Goal: Transaction & Acquisition: Obtain resource

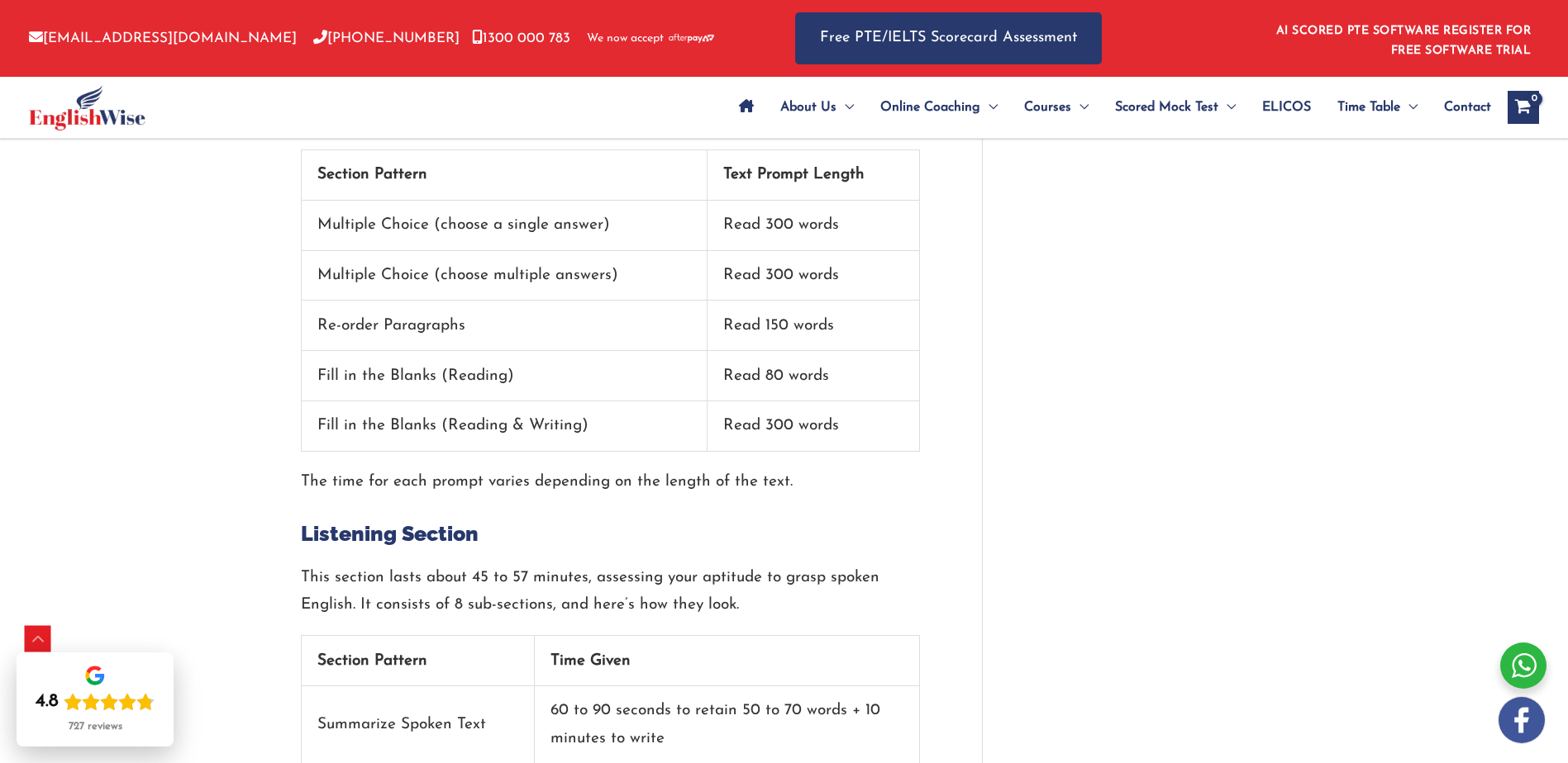
scroll to position [2121, 0]
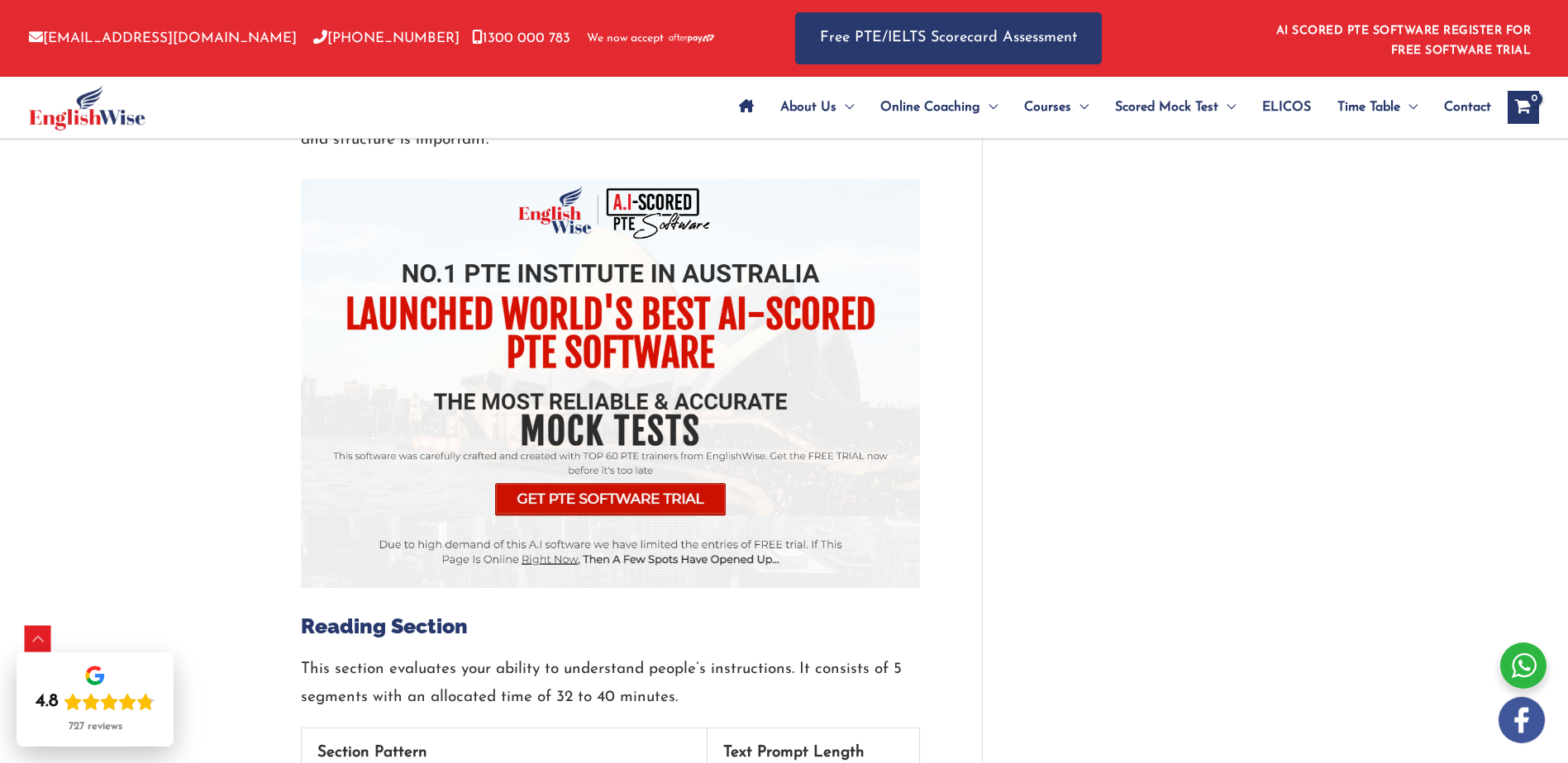
click at [655, 476] on img at bounding box center [610, 383] width 619 height 408
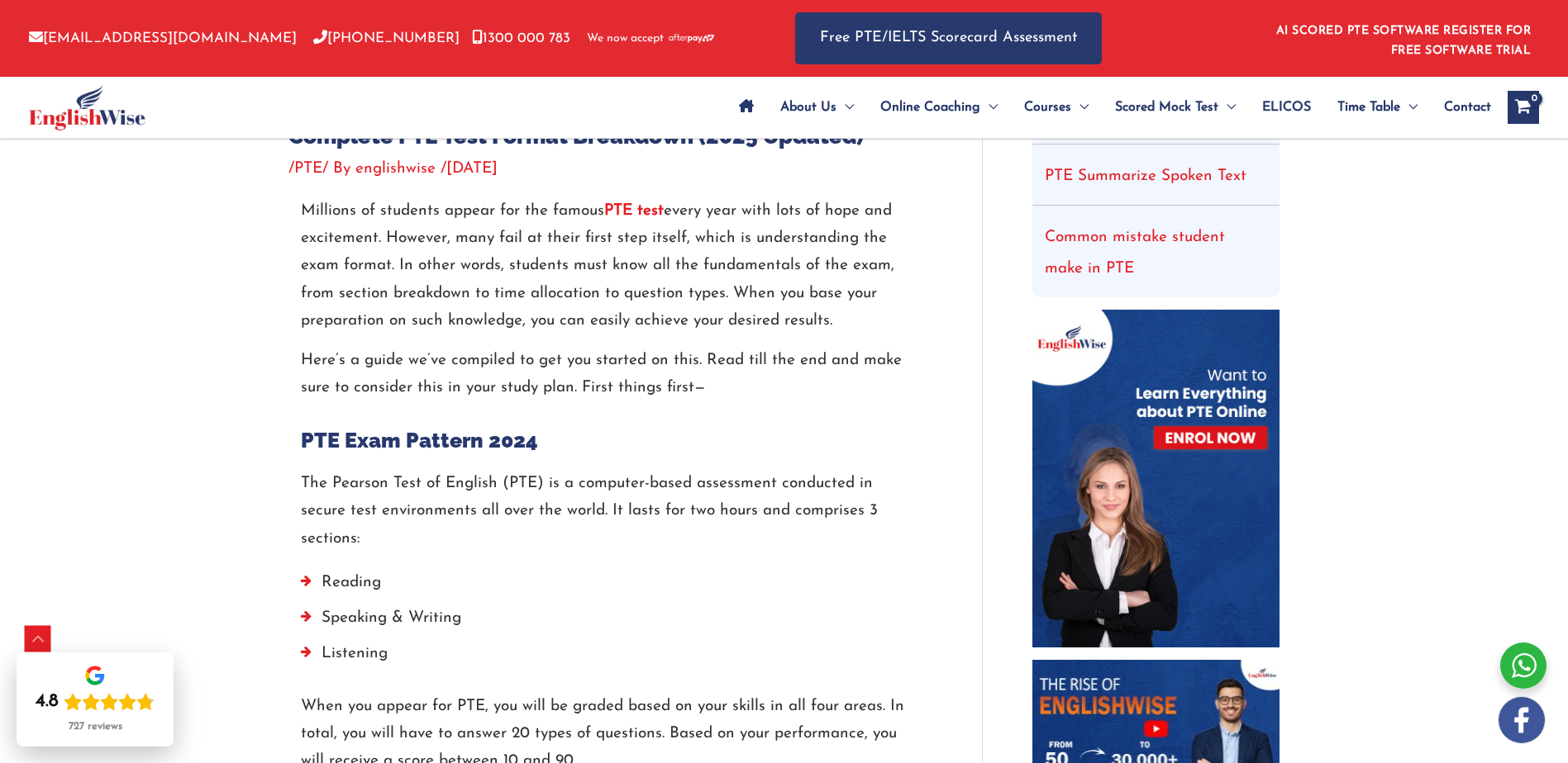
scroll to position [579, 0]
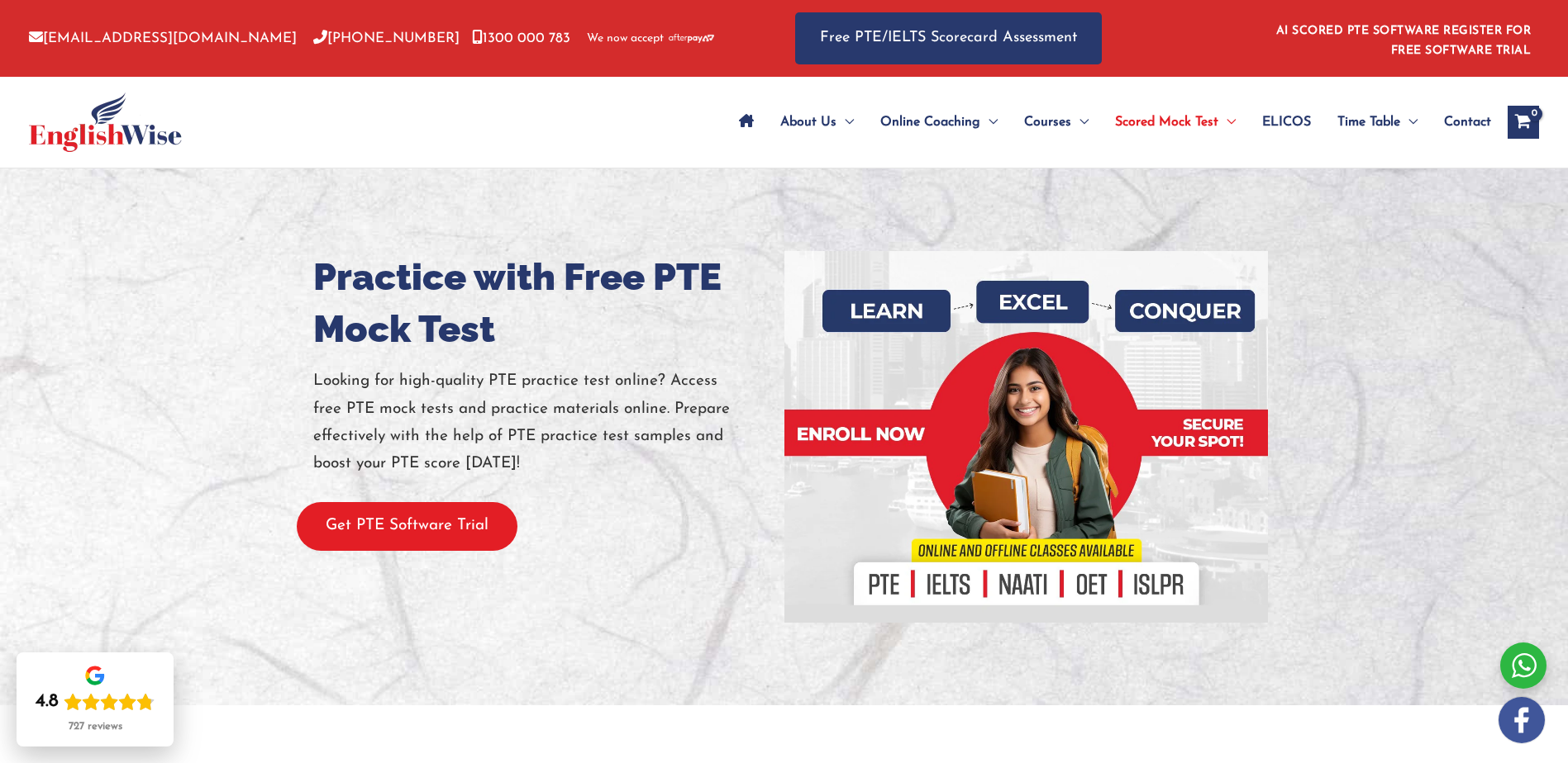
click at [431, 541] on button "Get PTE Software Trial" at bounding box center [407, 526] width 221 height 49
